Goal: Information Seeking & Learning: Learn about a topic

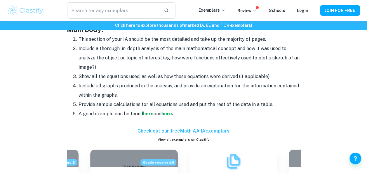
scroll to position [520, 0]
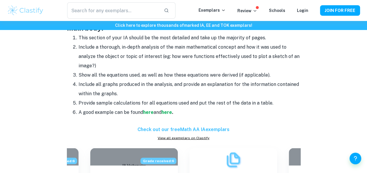
click at [181, 136] on link "View all exemplars on Clastify" at bounding box center [183, 137] width 233 height 5
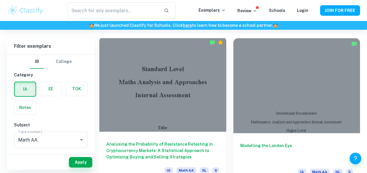
scroll to position [158, 0]
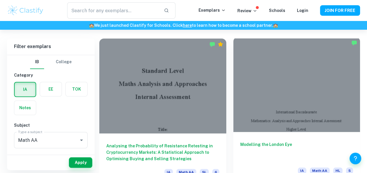
click at [272, 80] on div at bounding box center [296, 84] width 127 height 95
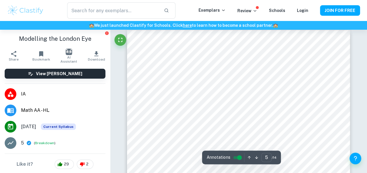
scroll to position [1348, 0]
type input "13"
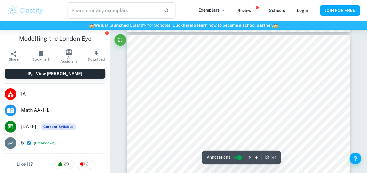
scroll to position [3918, 0]
